Goal: Find specific page/section: Find specific page/section

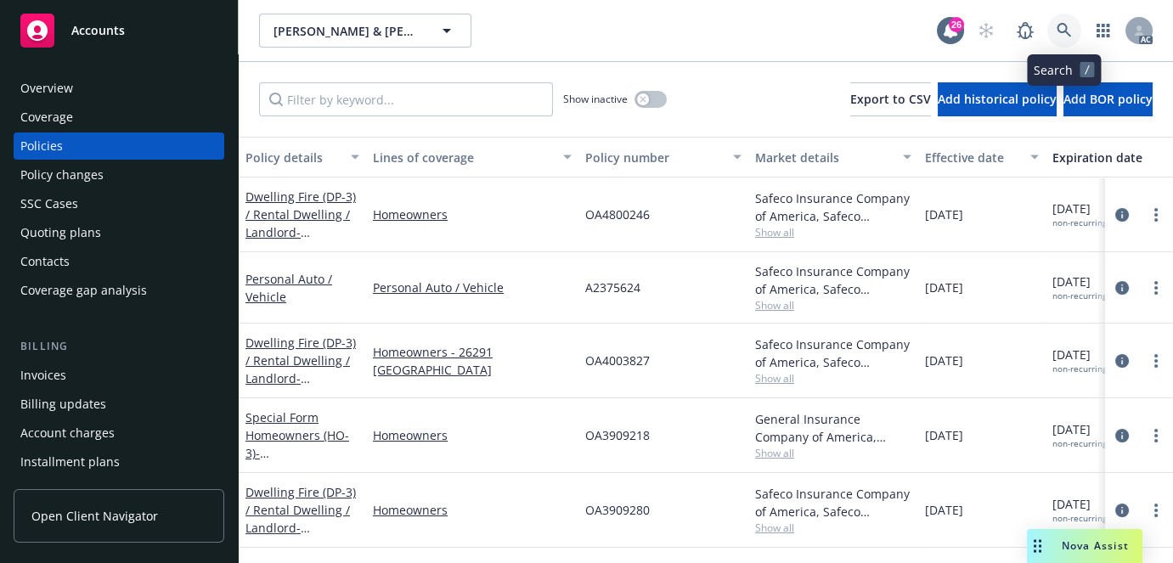
click at [1060, 42] on link at bounding box center [1064, 31] width 34 height 34
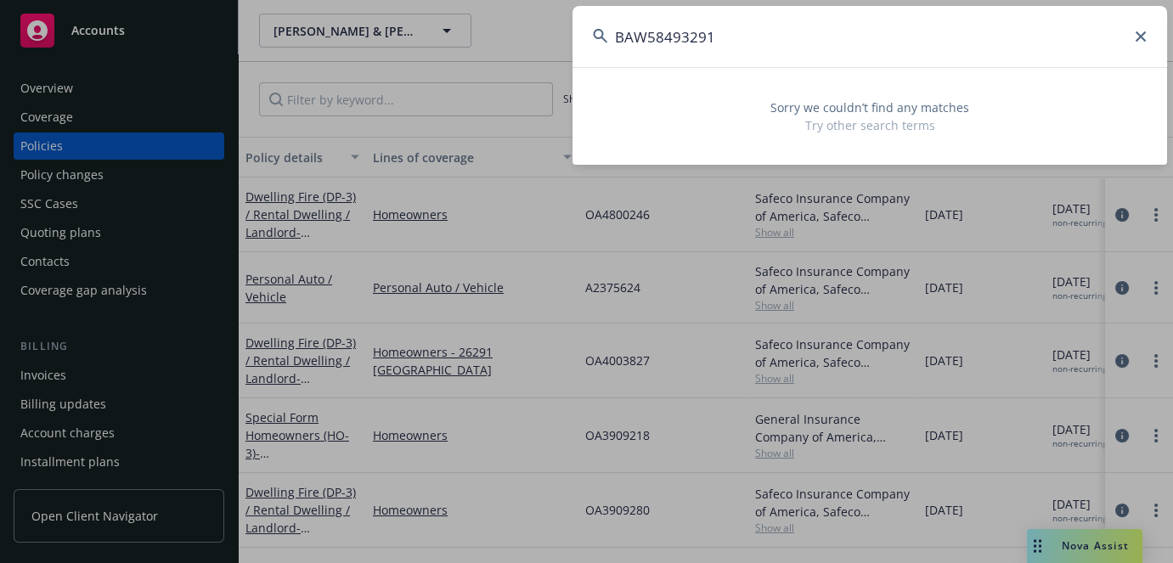
type input "BAW58493291"
drag, startPoint x: 741, startPoint y: 38, endPoint x: 249, endPoint y: 74, distance: 493.9
click at [249, 74] on div "BAW58493291 Sorry we couldn’t find any matches Try other search terms" at bounding box center [586, 281] width 1173 height 563
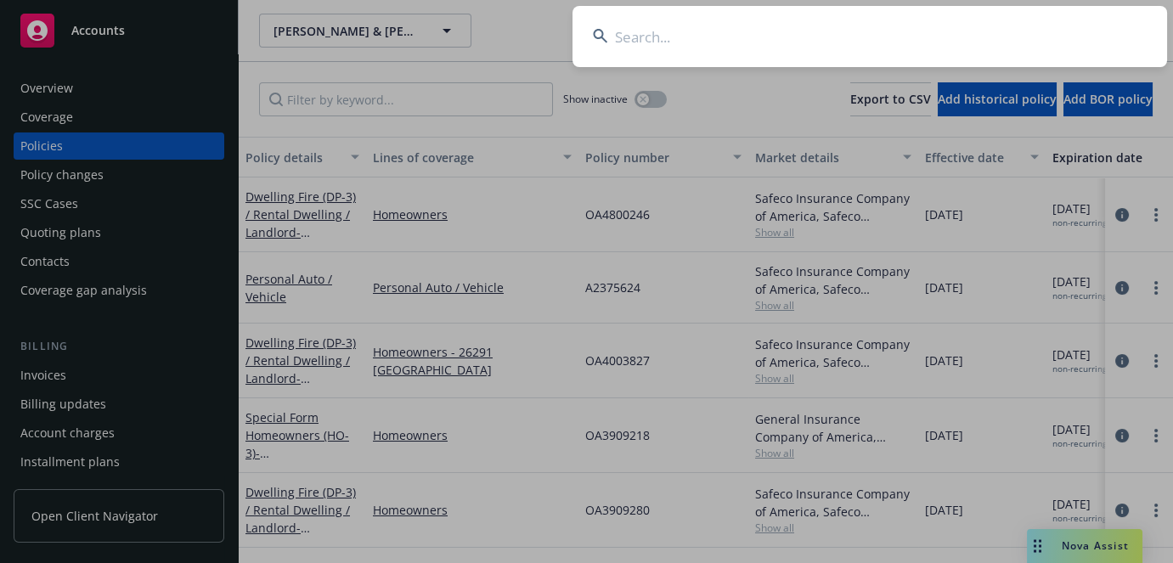
paste input "HMC MANAGEMENT"
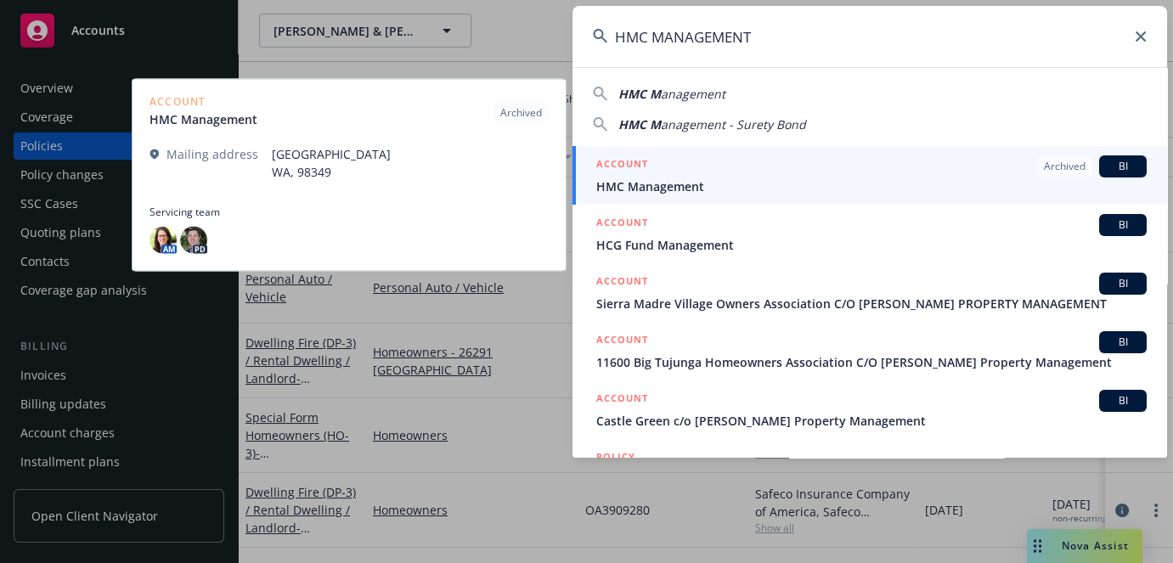
type input "HMC MANAGEMENT"
click at [695, 179] on span "HMC Management" at bounding box center [871, 186] width 550 height 18
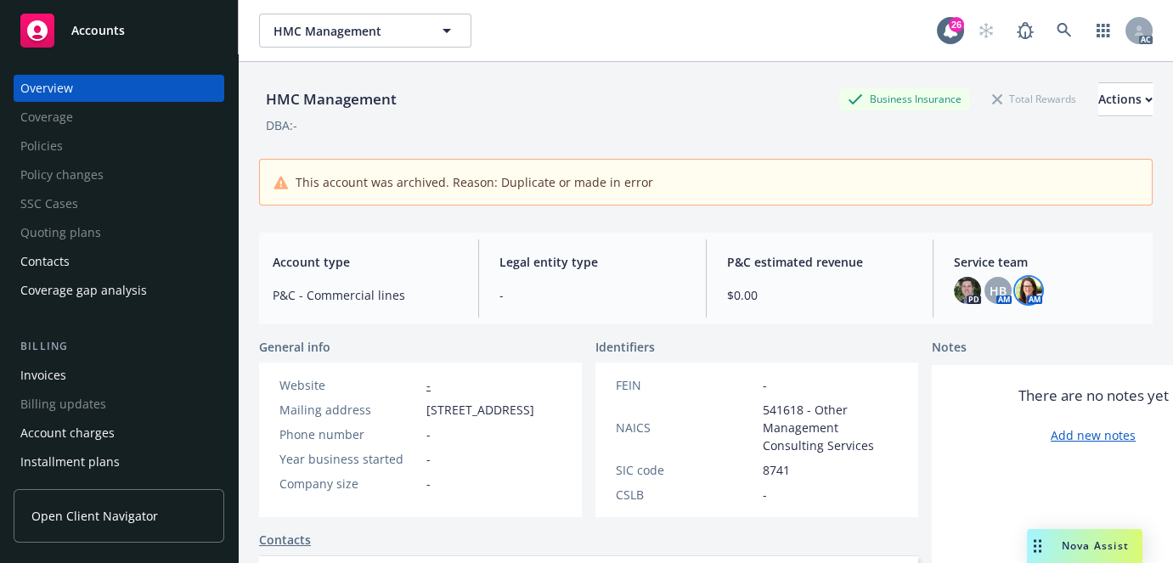
click at [1027, 292] on img at bounding box center [1028, 290] width 27 height 27
click at [994, 289] on span "HB" at bounding box center [997, 291] width 17 height 18
click at [954, 299] on img at bounding box center [967, 290] width 27 height 27
click at [1055, 20] on link at bounding box center [1064, 31] width 34 height 34
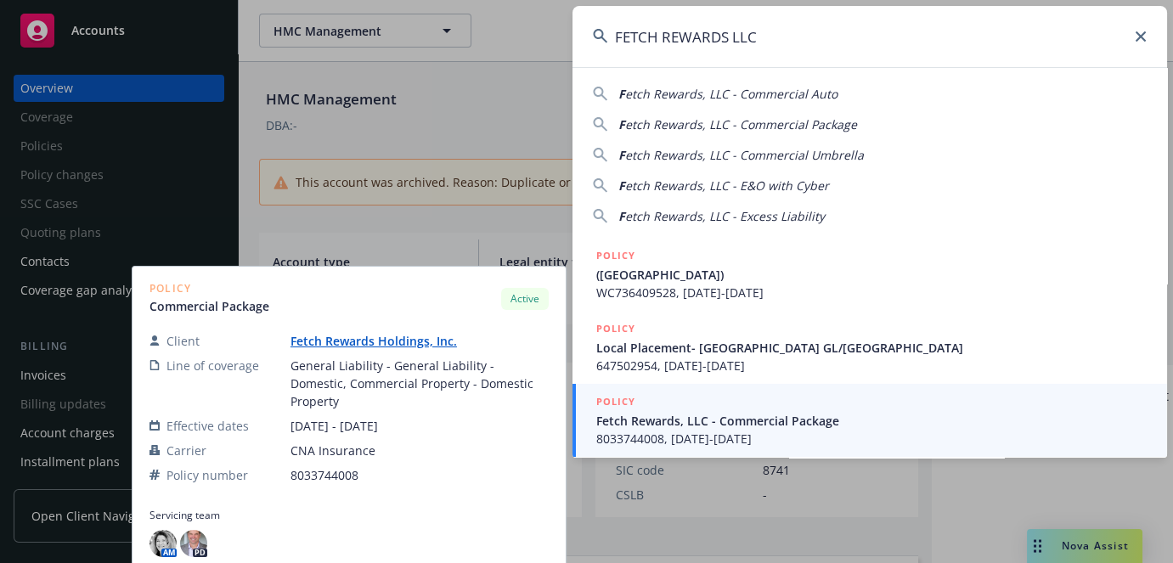
type input "FETCH REWARDS LLC"
click at [738, 424] on span "Fetch Rewards, LLC - Commercial Package" at bounding box center [871, 421] width 550 height 18
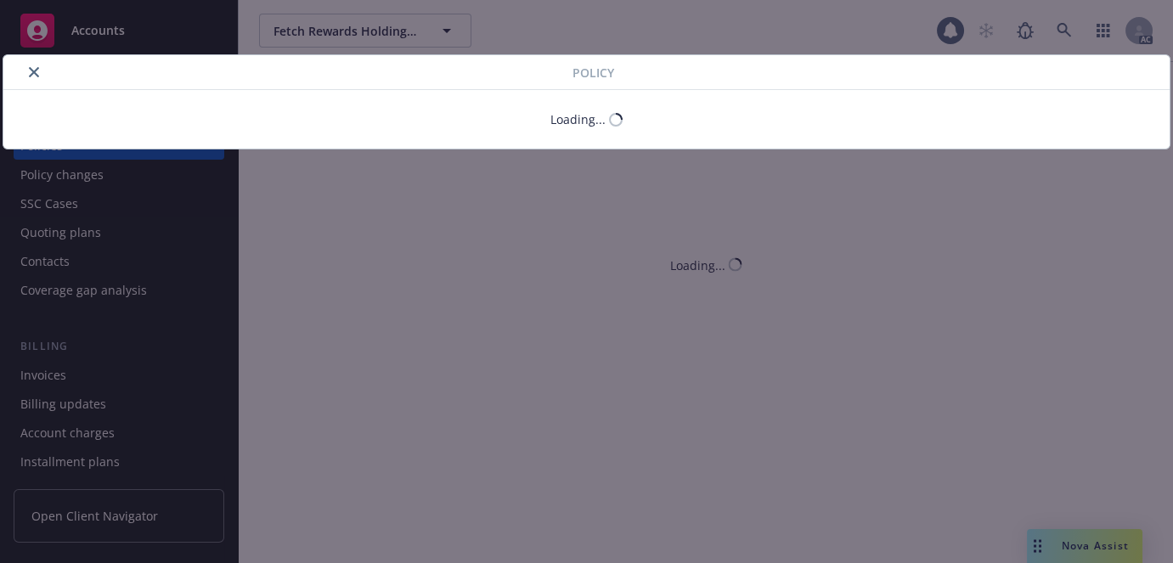
click at [31, 78] on button "close" at bounding box center [34, 72] width 20 height 20
click at [31, 67] on icon "close" at bounding box center [34, 72] width 10 height 10
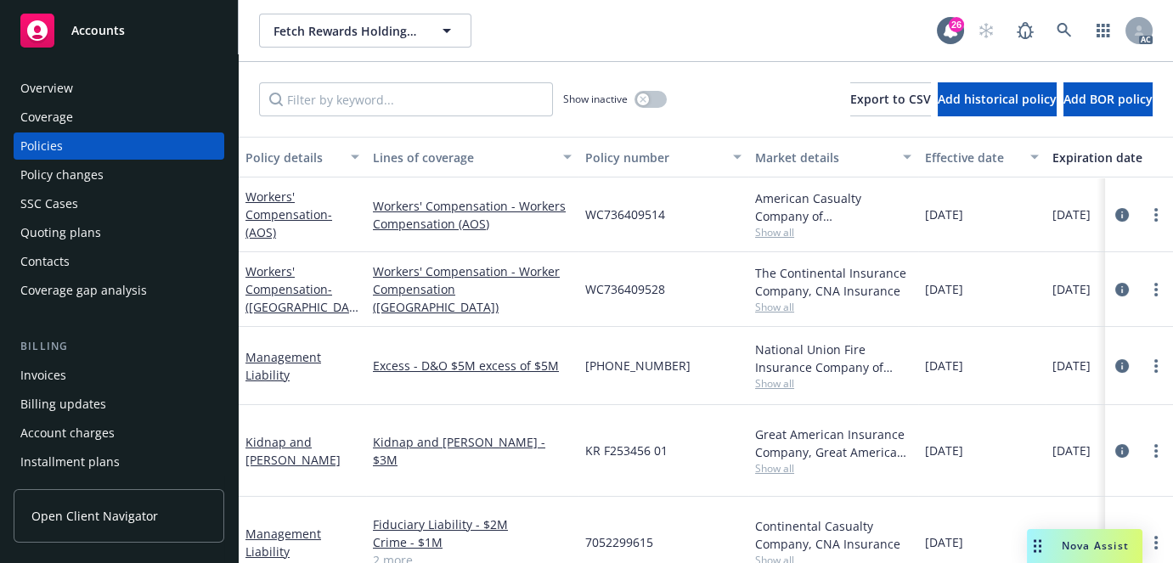
click at [102, 88] on div "Overview" at bounding box center [118, 88] width 197 height 27
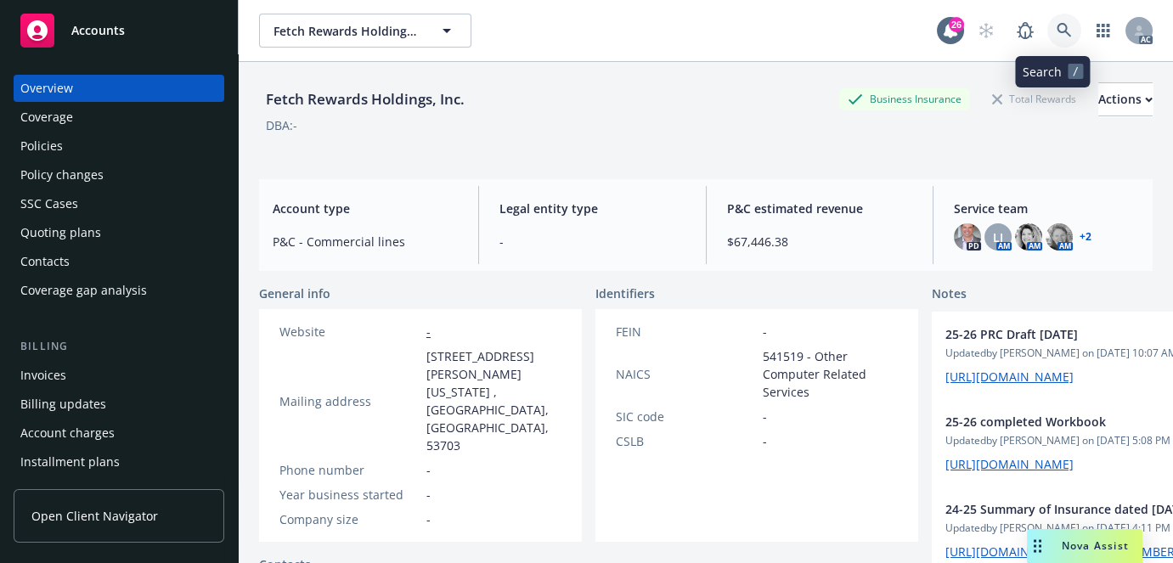
click at [1056, 31] on icon at bounding box center [1063, 30] width 15 height 15
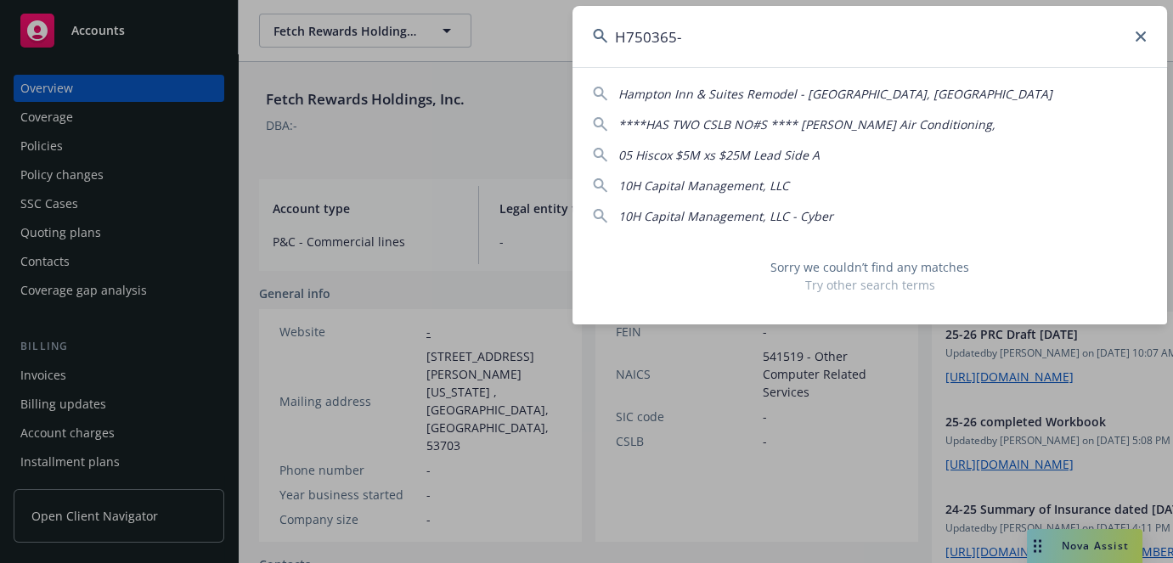
drag, startPoint x: 674, startPoint y: 36, endPoint x: 700, endPoint y: 36, distance: 25.5
click at [700, 36] on input "H750365-" at bounding box center [869, 36] width 594 height 61
type input "H750365"
